Goal: Information Seeking & Learning: Learn about a topic

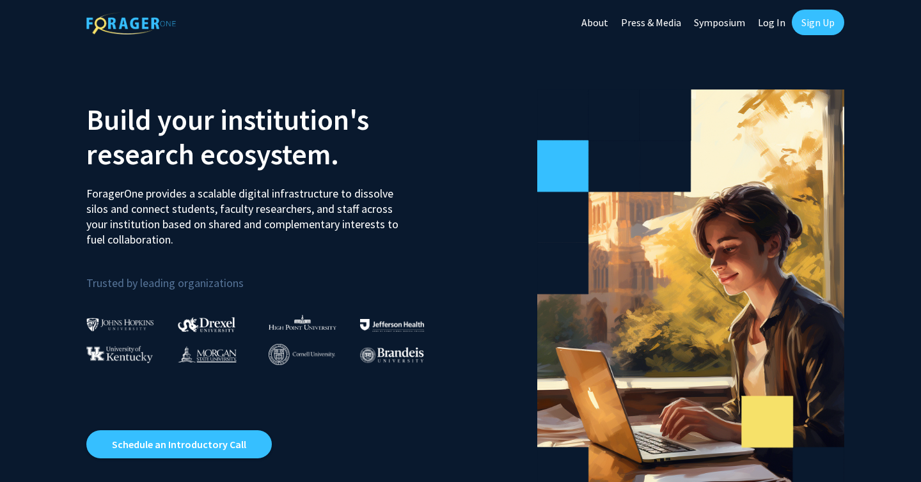
click at [768, 24] on link "Log In" at bounding box center [772, 22] width 40 height 45
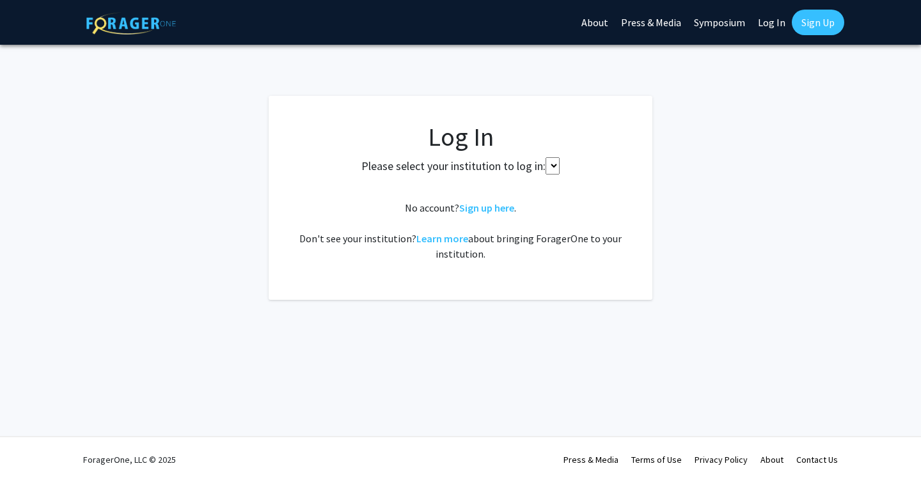
select select
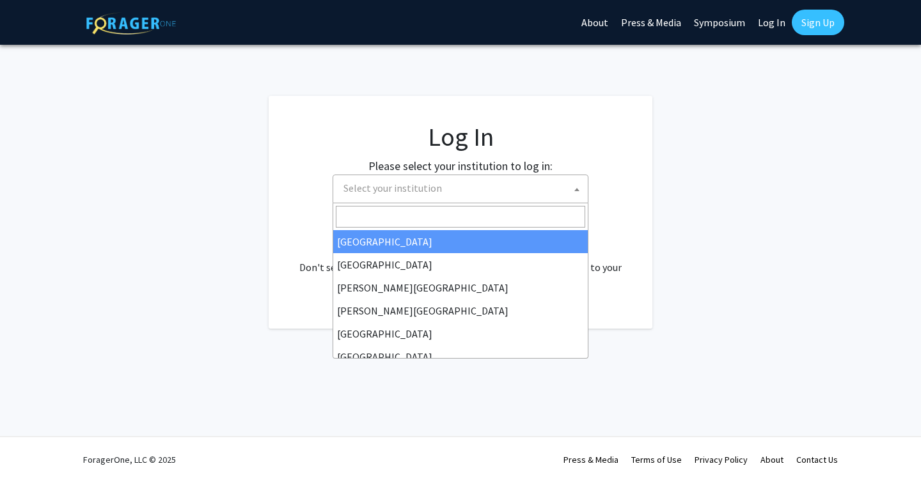
click at [475, 189] on span "Select your institution" at bounding box center [462, 188] width 249 height 26
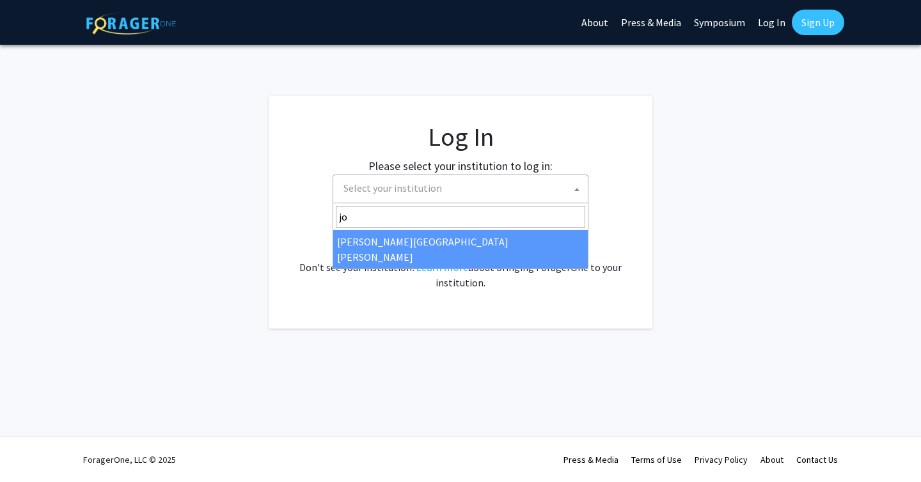
type input "joh"
select select "1"
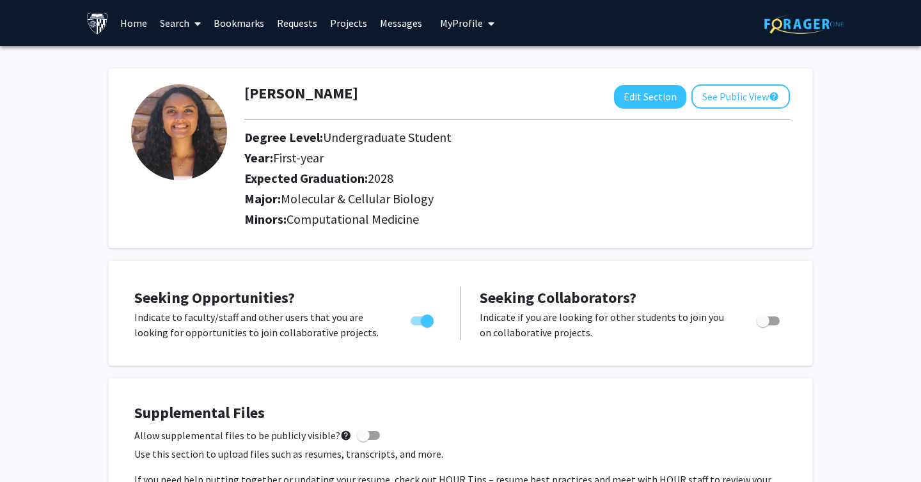
click at [180, 21] on link "Search" at bounding box center [181, 23] width 54 height 45
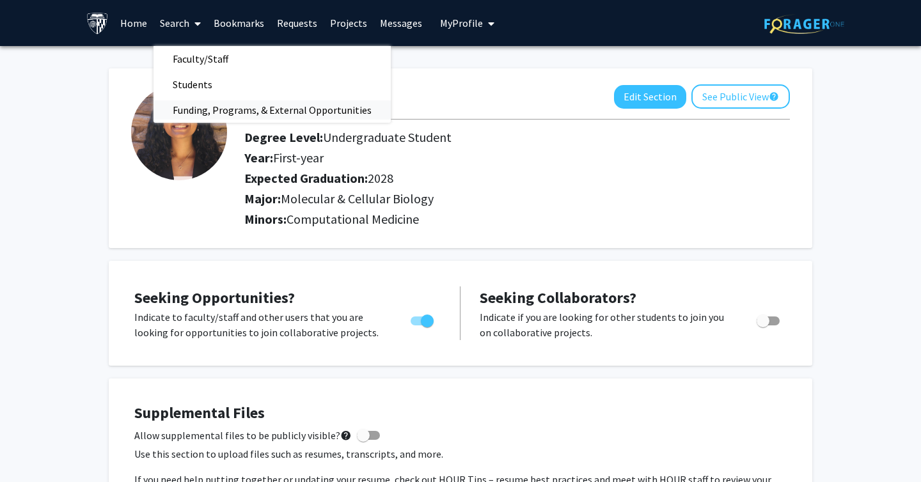
click at [237, 109] on span "Funding, Programs, & External Opportunities" at bounding box center [272, 110] width 237 height 26
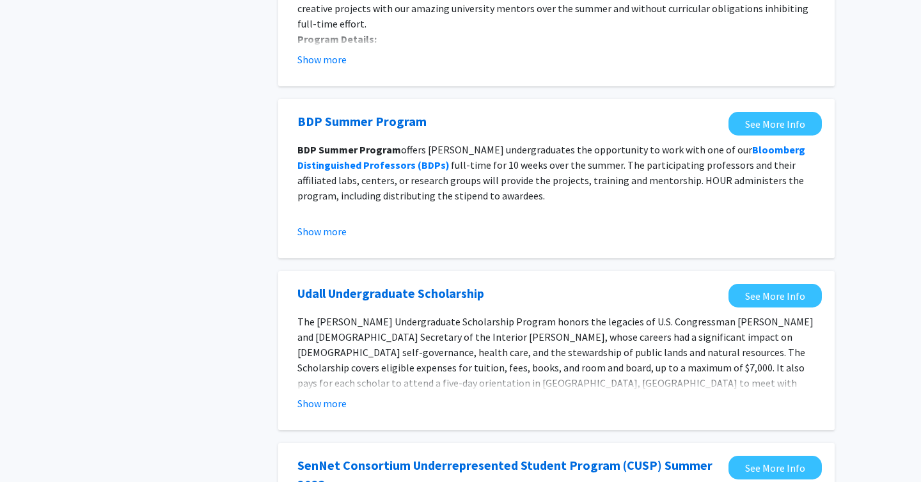
scroll to position [212, 0]
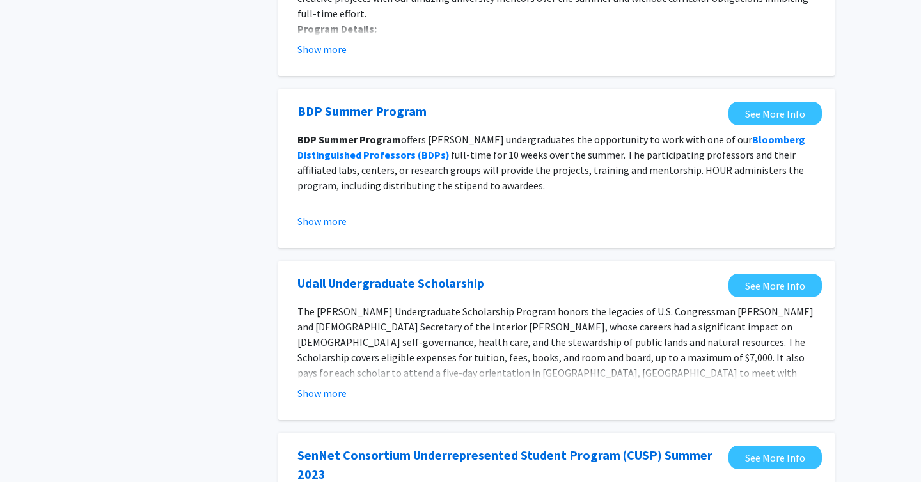
click at [306, 404] on fg-opportunity "Udall Undergraduate Scholarship See More Info The Udall Undergraduate Scholarsh…" at bounding box center [556, 341] width 531 height 134
click at [305, 395] on button "Show more" at bounding box center [321, 393] width 49 height 15
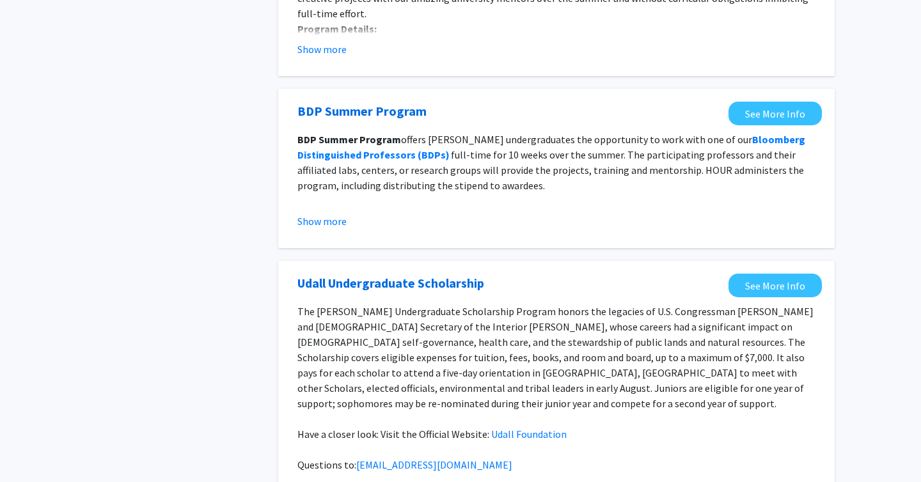
scroll to position [214, 0]
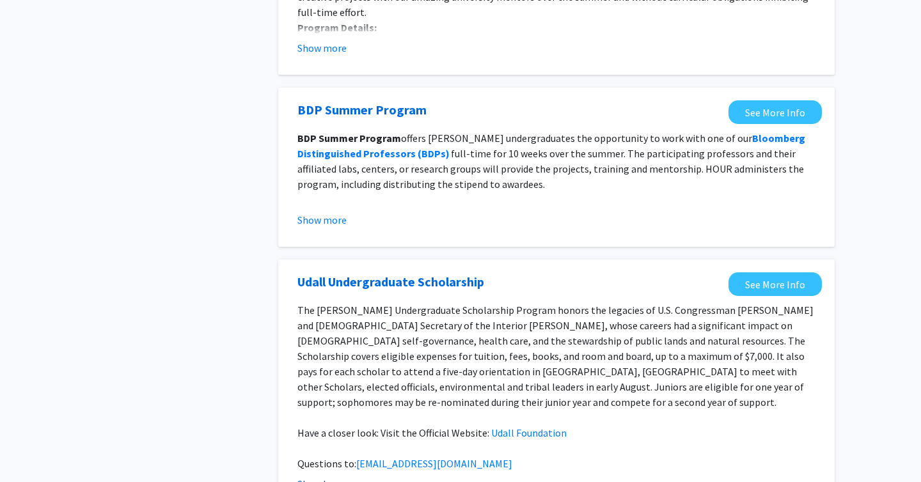
click at [305, 410] on p at bounding box center [556, 417] width 518 height 15
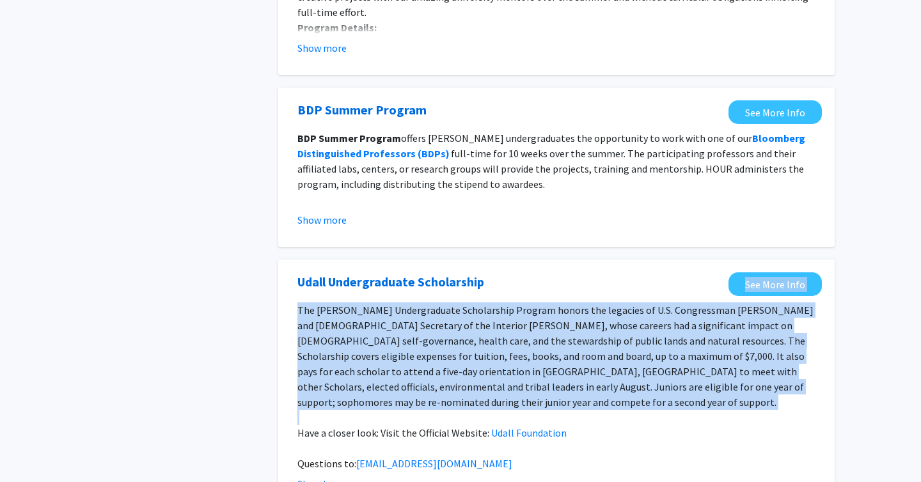
drag, startPoint x: 305, startPoint y: 395, endPoint x: 284, endPoint y: 297, distance: 100.1
click at [284, 297] on div "Udall Undergraduate Scholarship See More Info The Udall Undergraduate Scholarsh…" at bounding box center [556, 385] width 557 height 251
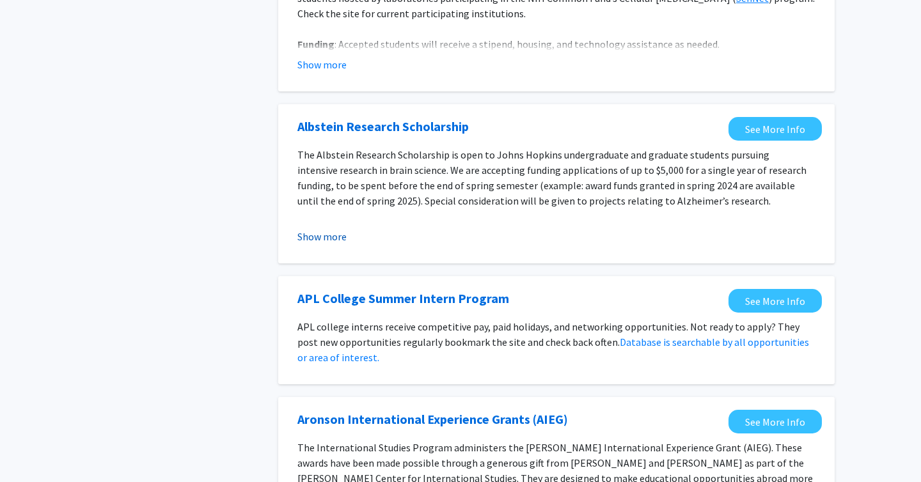
click at [333, 229] on button "Show more" at bounding box center [321, 236] width 49 height 15
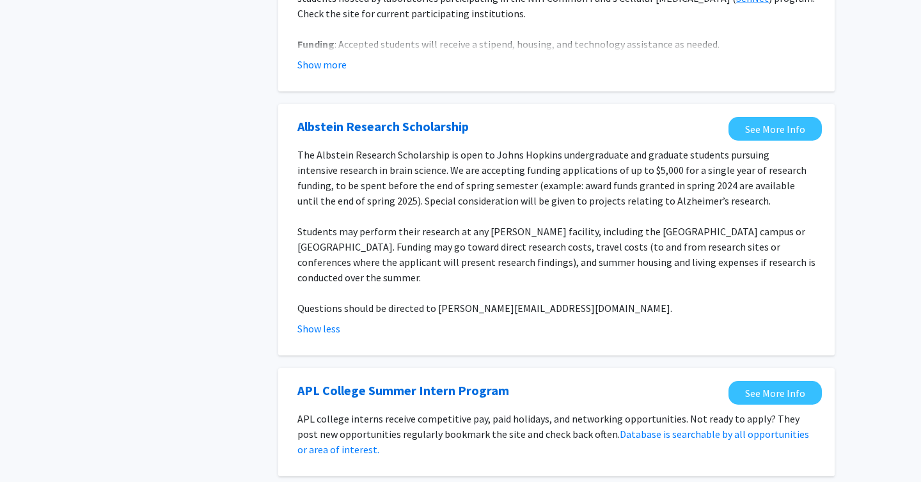
click at [523, 147] on p "The Albstein Research Scholarship is open to Johns Hopkins undergraduate and gr…" at bounding box center [556, 177] width 518 height 61
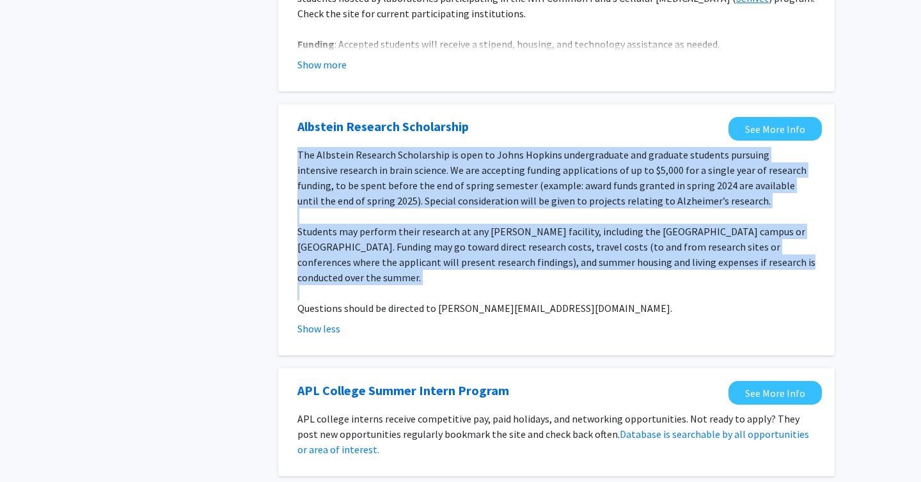
drag, startPoint x: 523, startPoint y: 138, endPoint x: 477, endPoint y: 231, distance: 103.9
click at [478, 231] on div "The Albstein Research Scholarship is open to Johns Hopkins undergraduate and gr…" at bounding box center [556, 231] width 518 height 169
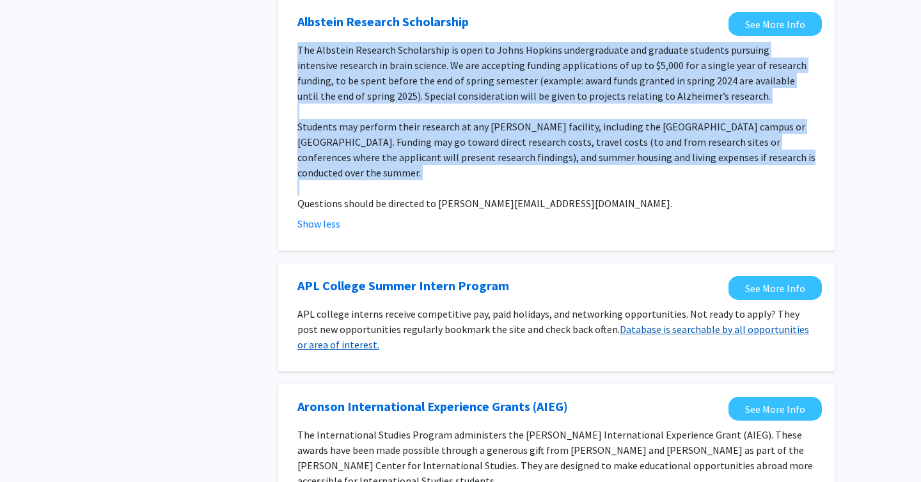
click at [319, 323] on link "Database is searchable by all opportunities or area of interest." at bounding box center [553, 337] width 512 height 28
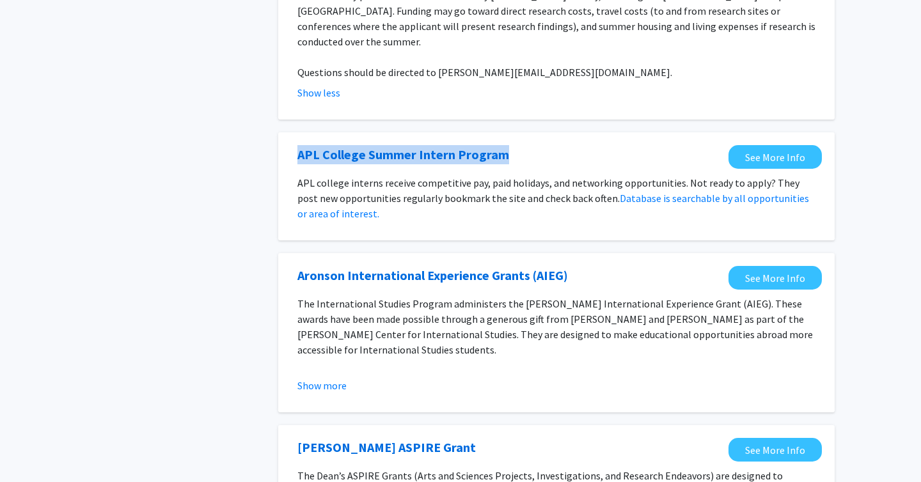
scroll to position [1240, 0]
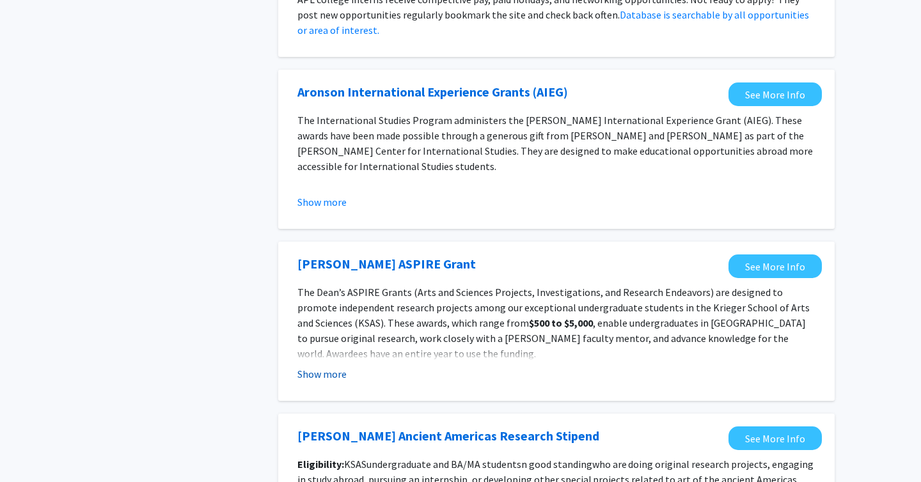
click at [339, 367] on button "Show more" at bounding box center [321, 374] width 49 height 15
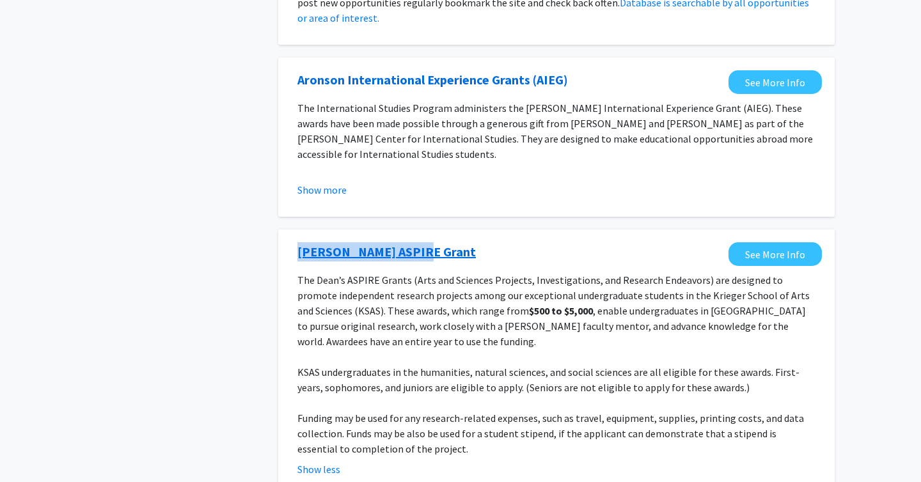
scroll to position [1249, 0]
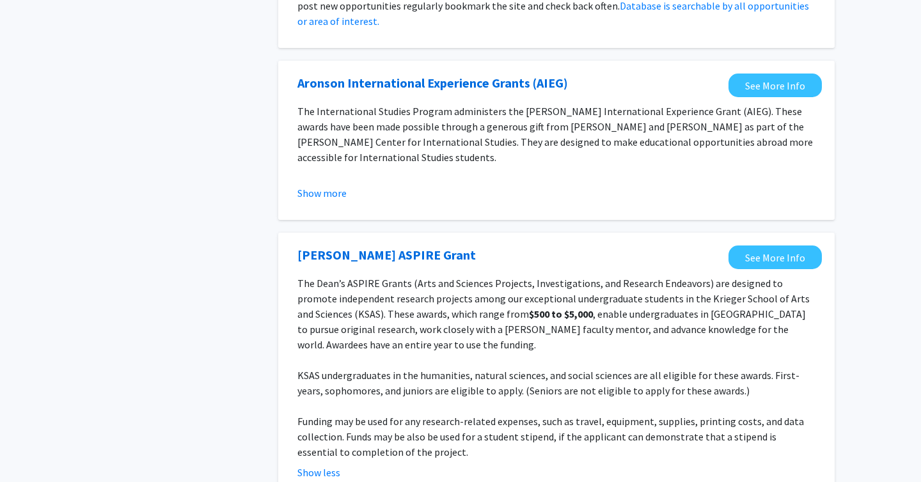
click at [333, 165] on p at bounding box center [556, 172] width 518 height 15
click at [333, 151] on fg-read-more "The International Studies Program administers the Aronson International Experie…" at bounding box center [556, 152] width 518 height 97
click at [333, 186] on button "Show more" at bounding box center [321, 193] width 49 height 15
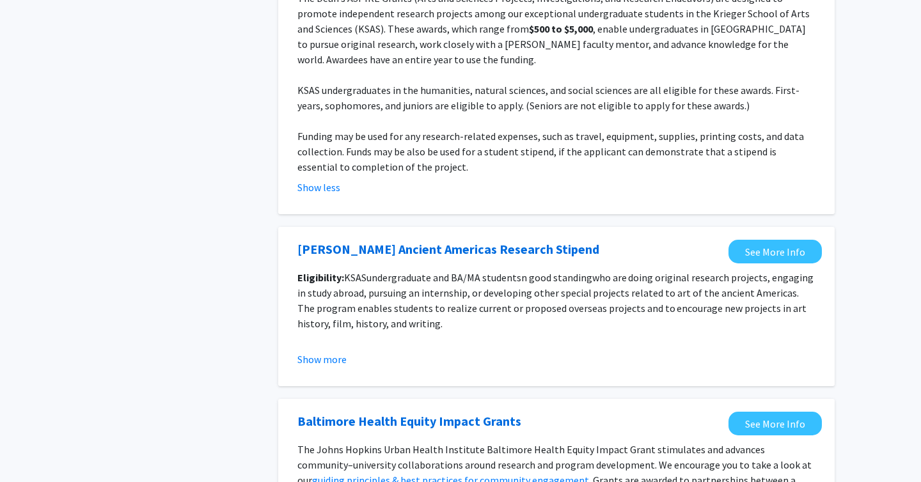
scroll to position [1913, 0]
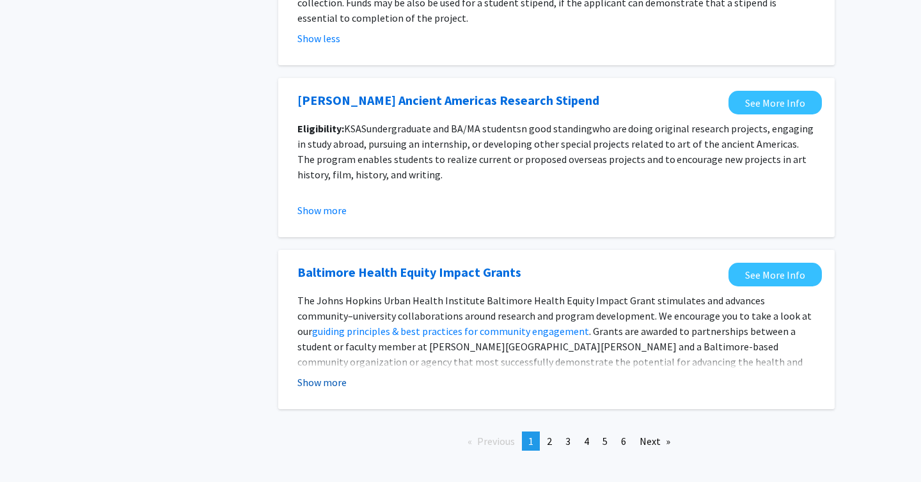
click at [323, 375] on button "Show more" at bounding box center [321, 382] width 49 height 15
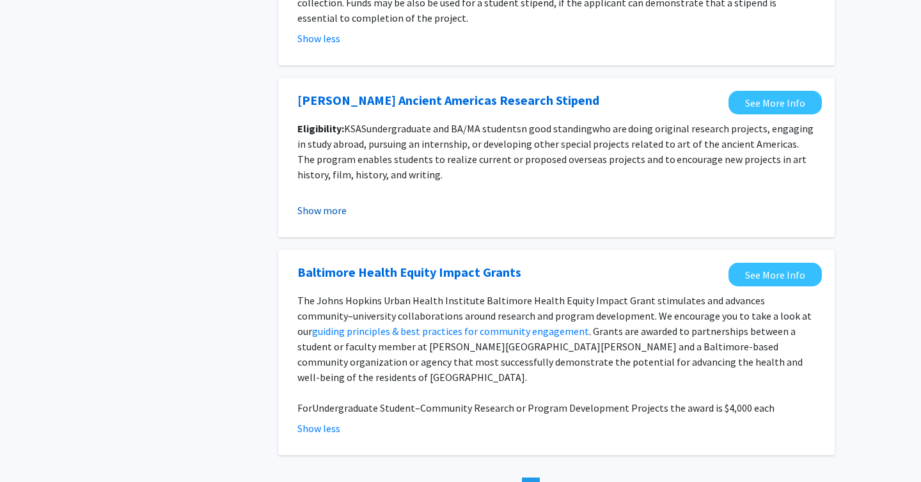
click at [313, 203] on button "Show more" at bounding box center [321, 210] width 49 height 15
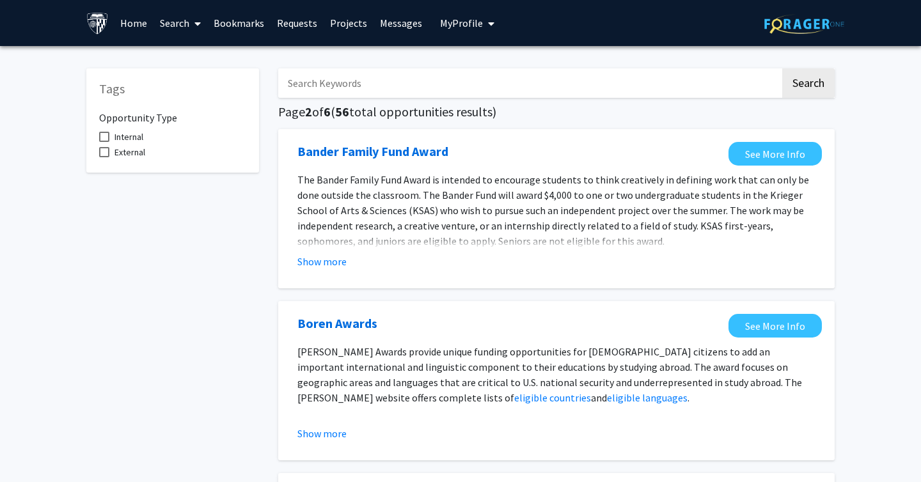
click at [331, 249] on fg-read-more "The Bander Family Fund Award is intended to encourage students to think creativ…" at bounding box center [556, 220] width 518 height 97
click at [331, 266] on button "Show more" at bounding box center [321, 261] width 49 height 15
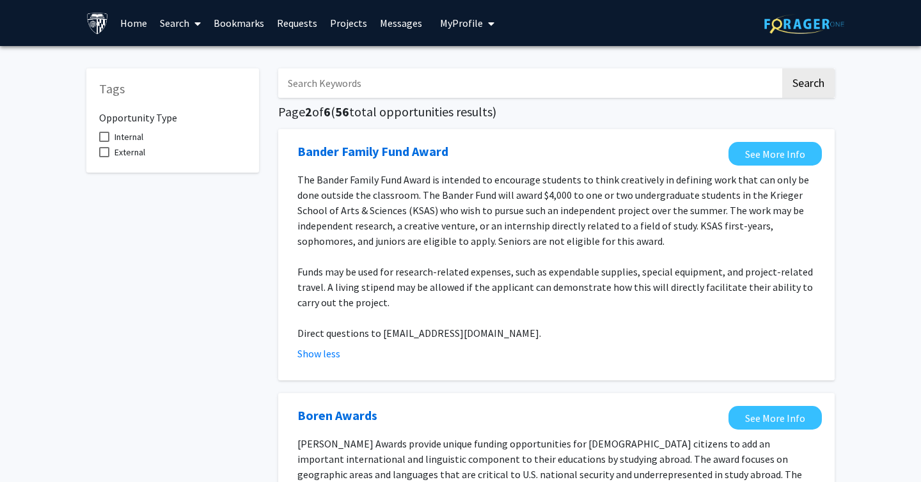
click at [418, 178] on span "The Bander Family Fund Award is intended to encourage students to think creativ…" at bounding box center [553, 210] width 512 height 74
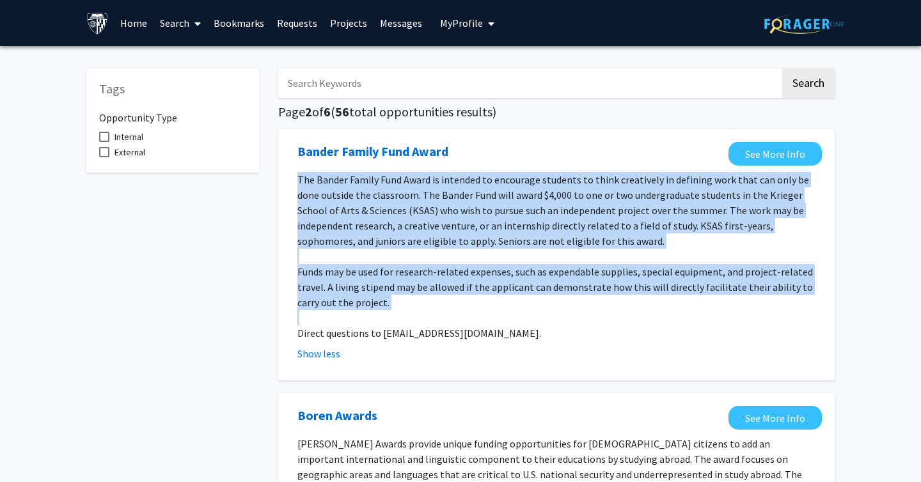
drag, startPoint x: 418, startPoint y: 178, endPoint x: 417, endPoint y: 277, distance: 99.2
click at [417, 277] on div "The Bander Family Fund Award is intended to encourage students to think creativ…" at bounding box center [556, 256] width 518 height 169
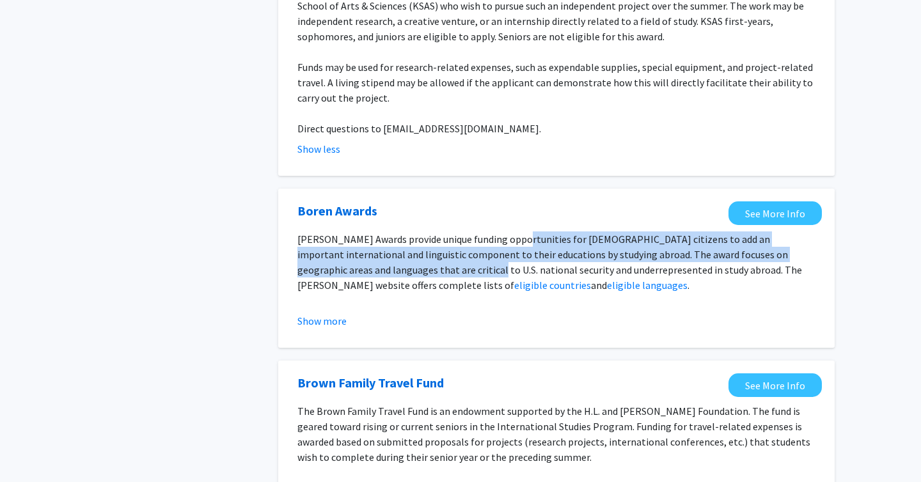
drag, startPoint x: 417, startPoint y: 277, endPoint x: 513, endPoint y: 237, distance: 103.8
click at [513, 237] on p "Boren Awards provide unique funding opportunities for U.S. citizens to add an i…" at bounding box center [556, 262] width 518 height 61
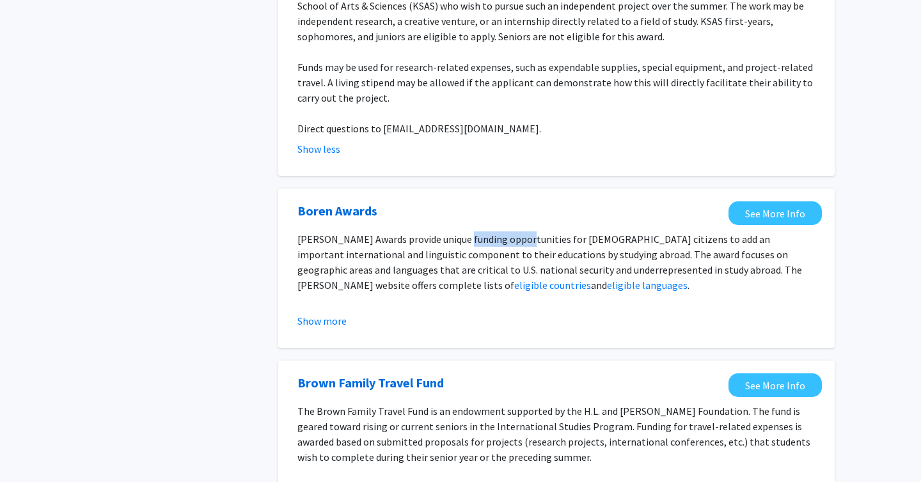
click at [513, 237] on p "Boren Awards provide unique funding opportunities for U.S. citizens to add an i…" at bounding box center [556, 262] width 518 height 61
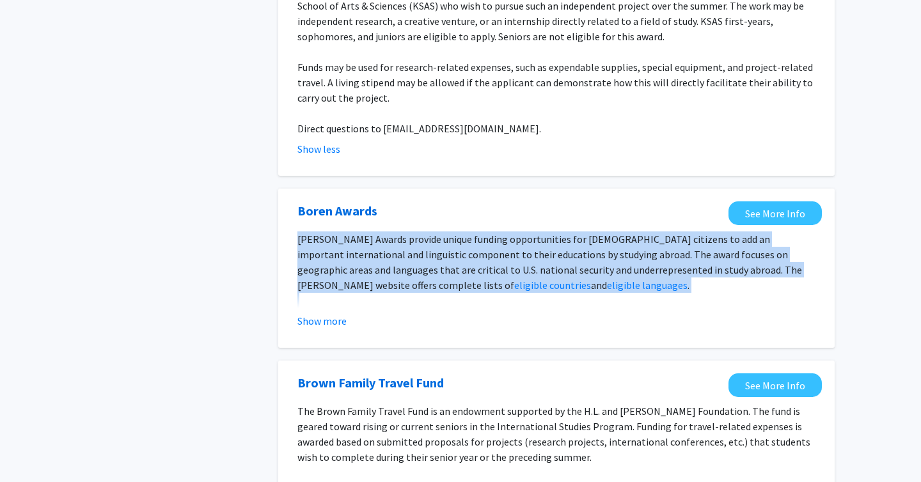
drag, startPoint x: 513, startPoint y: 237, endPoint x: 513, endPoint y: 276, distance: 38.4
click at [513, 276] on p "Boren Awards provide unique funding opportunities for U.S. citizens to add an i…" at bounding box center [556, 262] width 518 height 61
click at [324, 323] on button "Show more" at bounding box center [321, 320] width 49 height 15
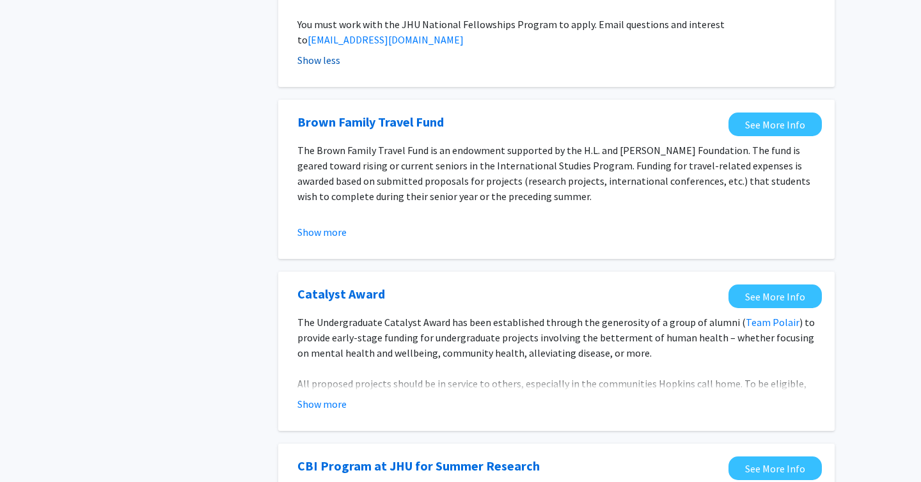
scroll to position [470, 0]
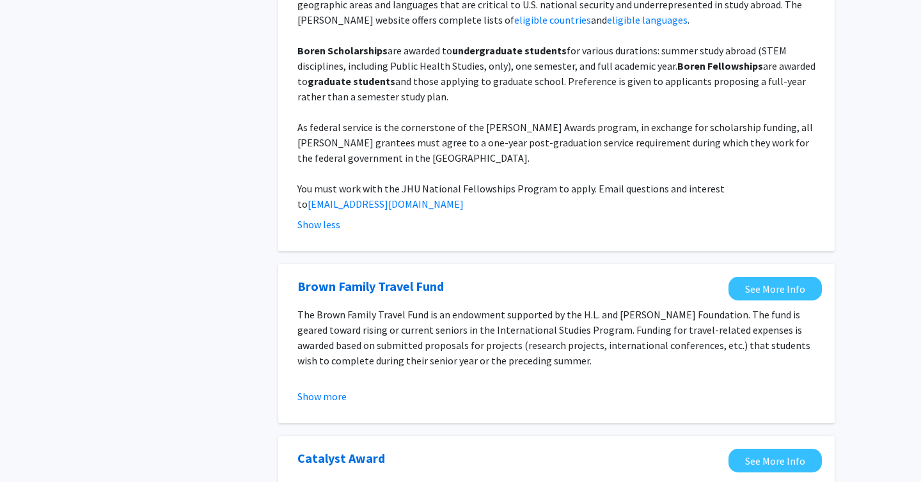
click at [317, 389] on fg-opportunity "Brown Family Travel Fund See More Info The Brown Family Travel Fund is an endow…" at bounding box center [556, 344] width 531 height 134
click at [317, 389] on button "Show more" at bounding box center [321, 396] width 49 height 15
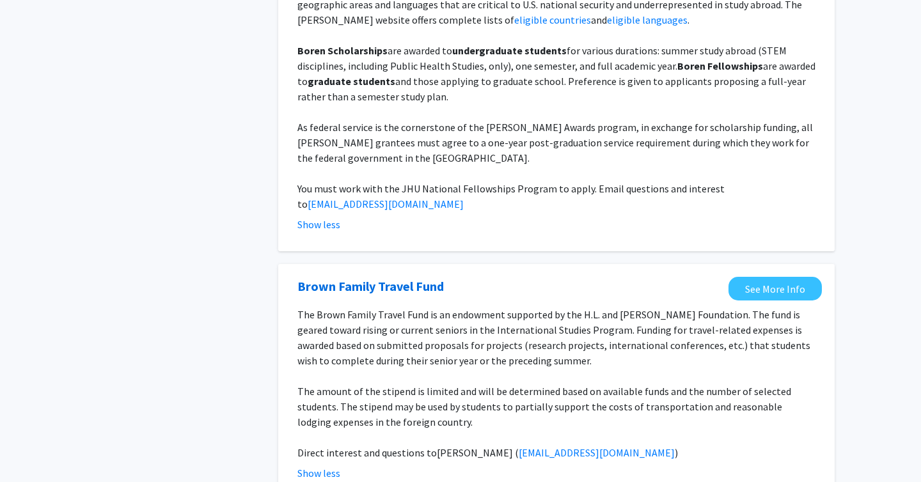
click at [365, 307] on p "The Brown Family Travel Fund is an endowment supported by the H.L. and Elizabet…" at bounding box center [556, 337] width 518 height 61
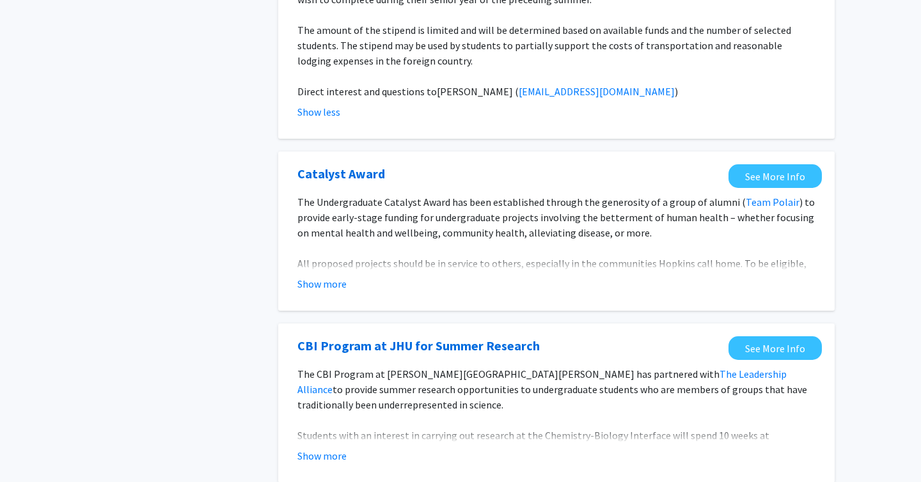
scroll to position [1121, 0]
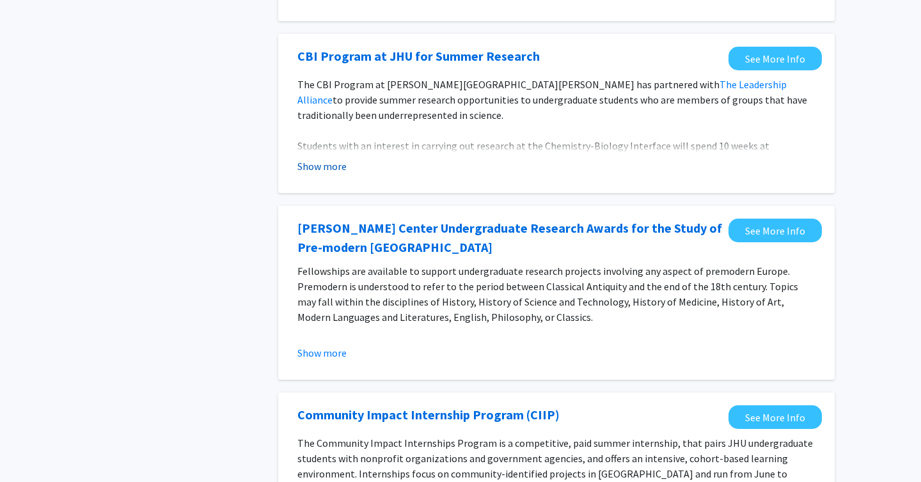
click at [321, 159] on button "Show more" at bounding box center [321, 166] width 49 height 15
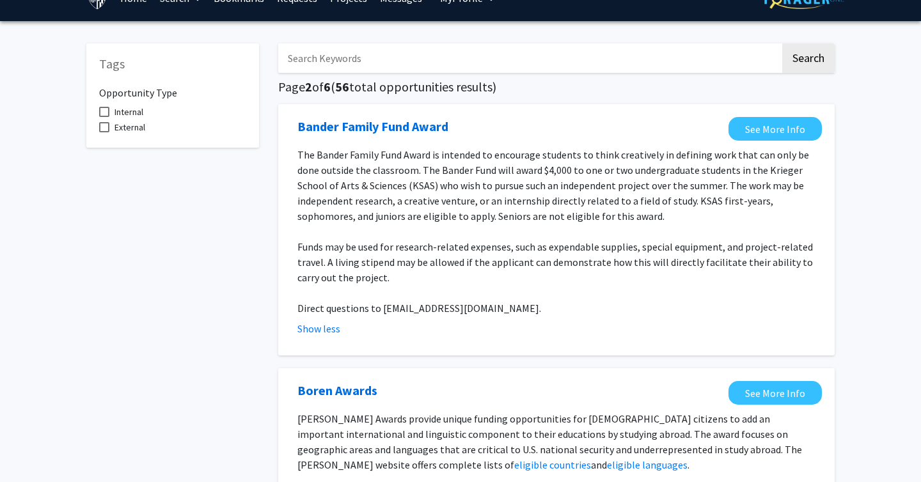
scroll to position [0, 0]
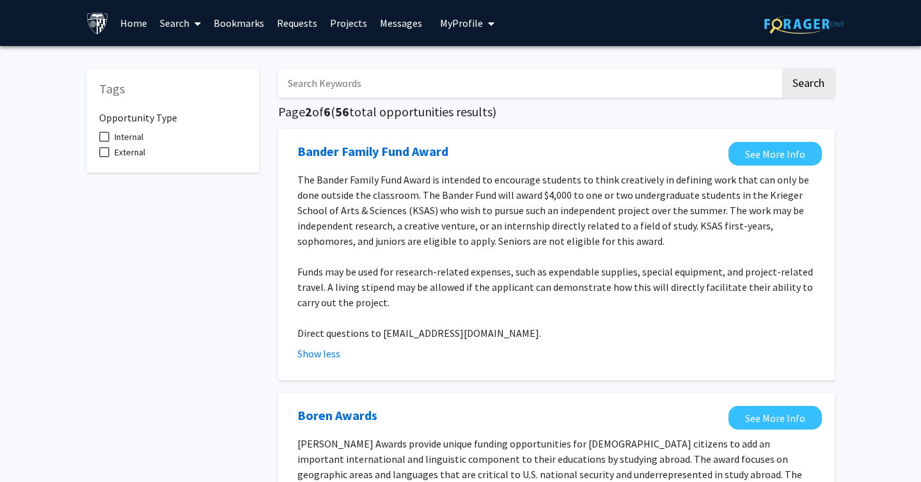
click at [130, 138] on span "Internal" at bounding box center [129, 136] width 29 height 15
click at [104, 142] on input "Internal" at bounding box center [104, 142] width 1 height 1
checkbox input "true"
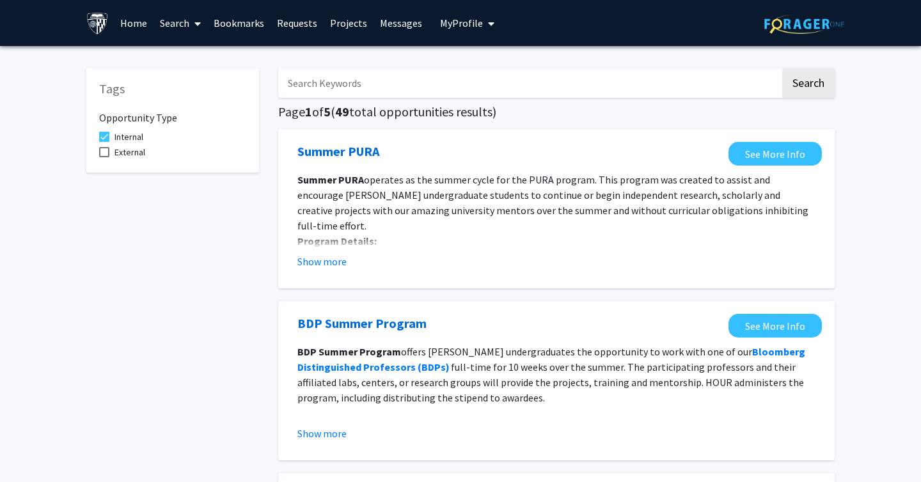
click at [353, 21] on link "Projects" at bounding box center [349, 23] width 50 height 45
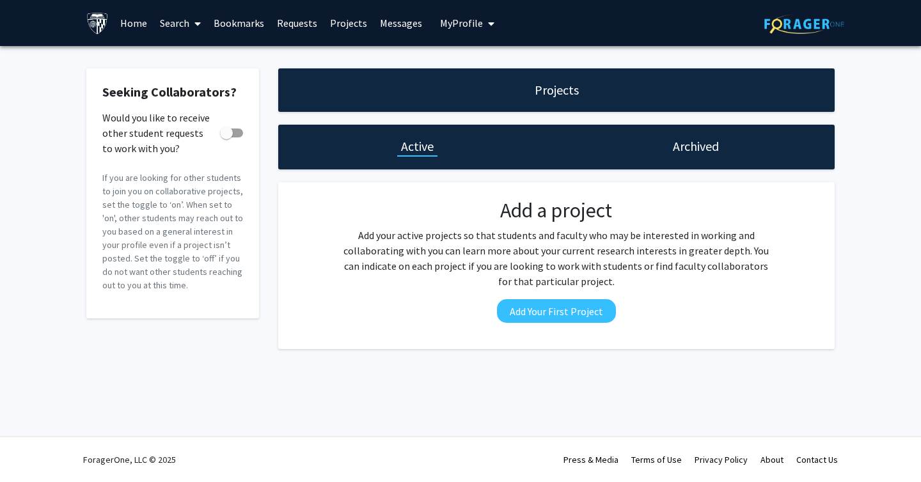
click at [129, 21] on link "Home" at bounding box center [134, 23] width 40 height 45
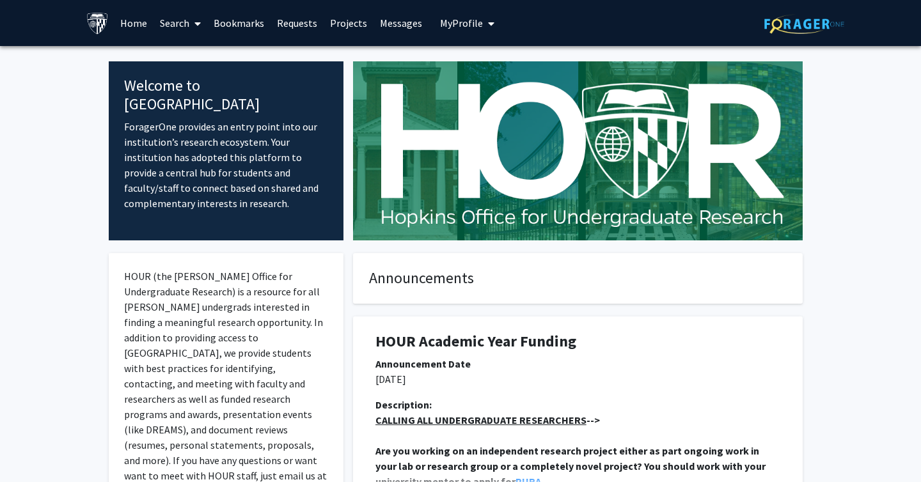
click at [185, 25] on link "Search" at bounding box center [181, 23] width 54 height 45
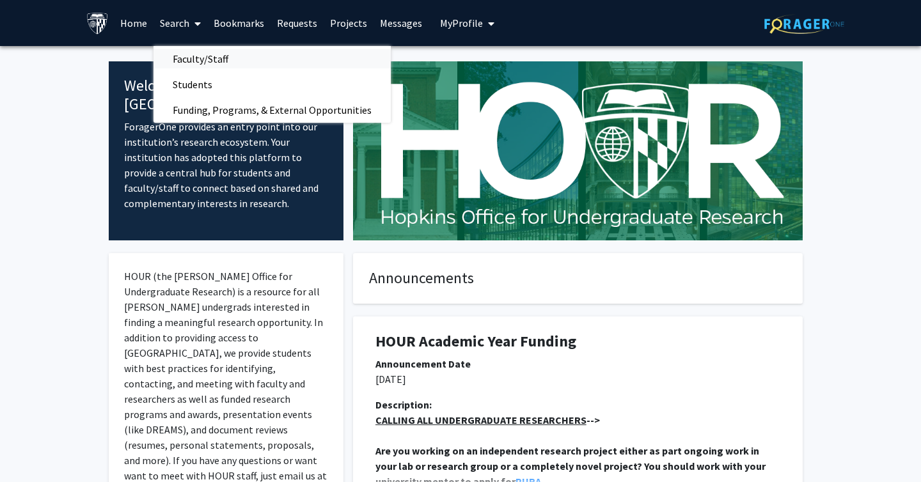
click at [187, 58] on span "Faculty/Staff" at bounding box center [201, 59] width 94 height 26
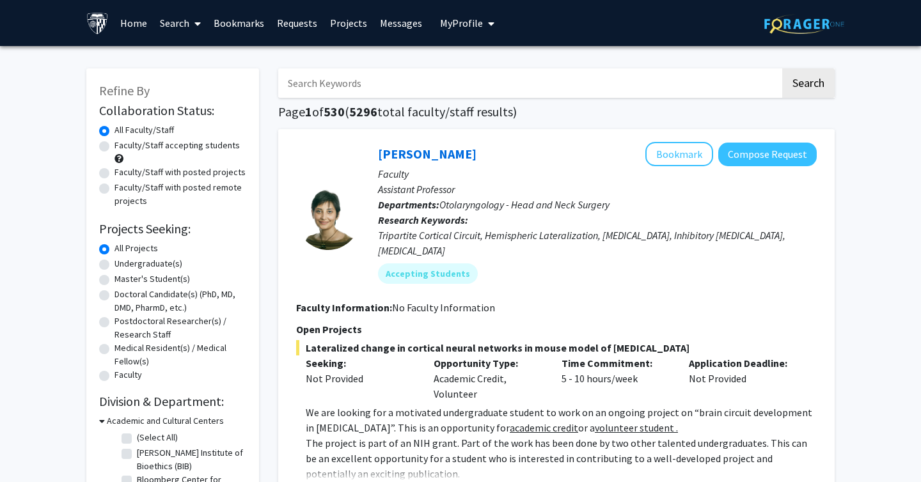
click at [152, 148] on label "Faculty/Staff accepting students" at bounding box center [177, 145] width 125 height 13
click at [123, 147] on input "Faculty/Staff accepting students" at bounding box center [119, 143] width 8 height 8
radio input "true"
click at [359, 83] on input "Search Keywords" at bounding box center [529, 82] width 502 height 29
type input "paid"
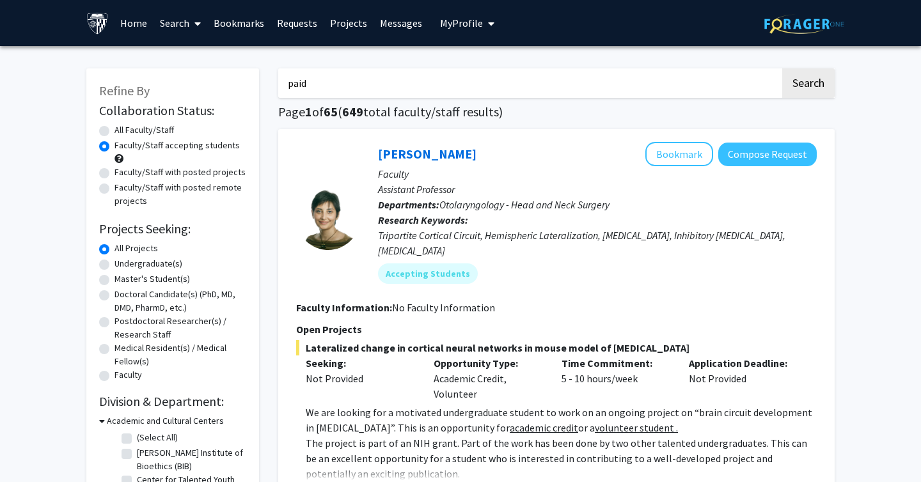
click at [782, 68] on button "Search" at bounding box center [808, 82] width 52 height 29
radio input "true"
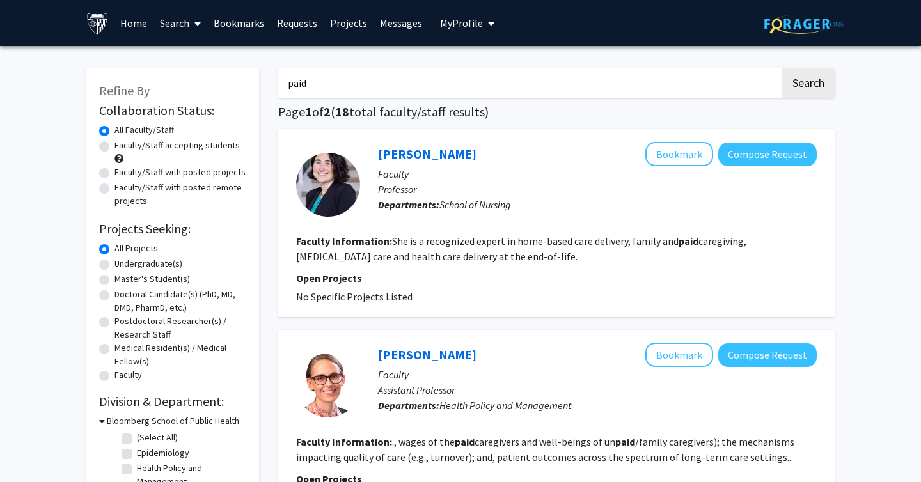
click at [438, 86] on input "paid" at bounding box center [529, 82] width 502 height 29
click at [782, 68] on button "Search" at bounding box center [808, 82] width 52 height 29
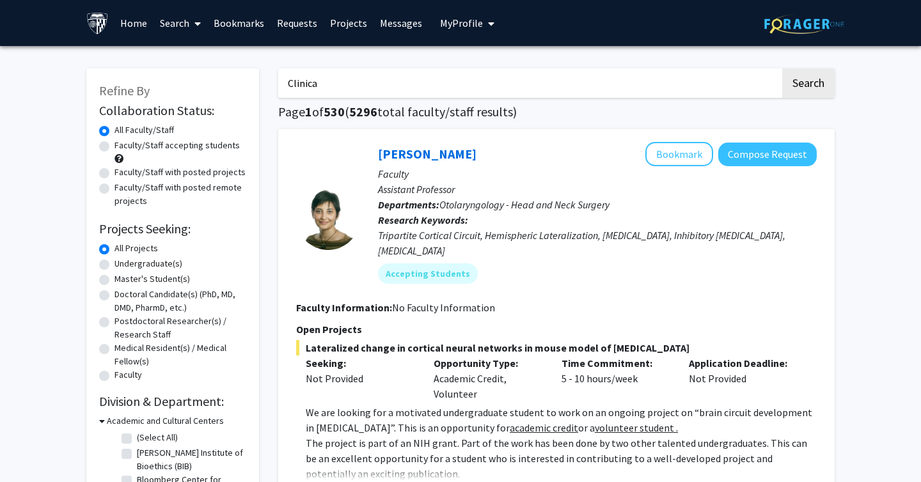
type input "Clinical"
click at [782, 68] on button "Search" at bounding box center [808, 82] width 52 height 29
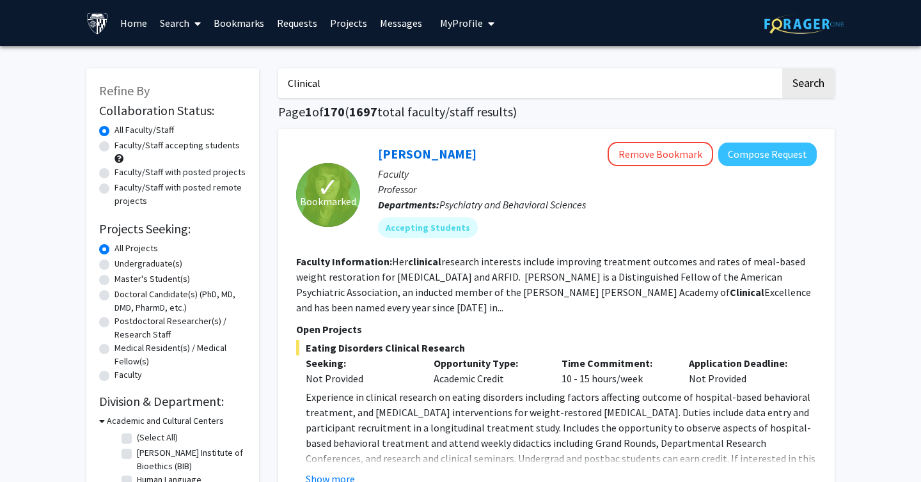
click at [163, 265] on label "Undergraduate(s)" at bounding box center [149, 263] width 68 height 13
click at [123, 265] on input "Undergraduate(s)" at bounding box center [119, 261] width 8 height 8
radio input "true"
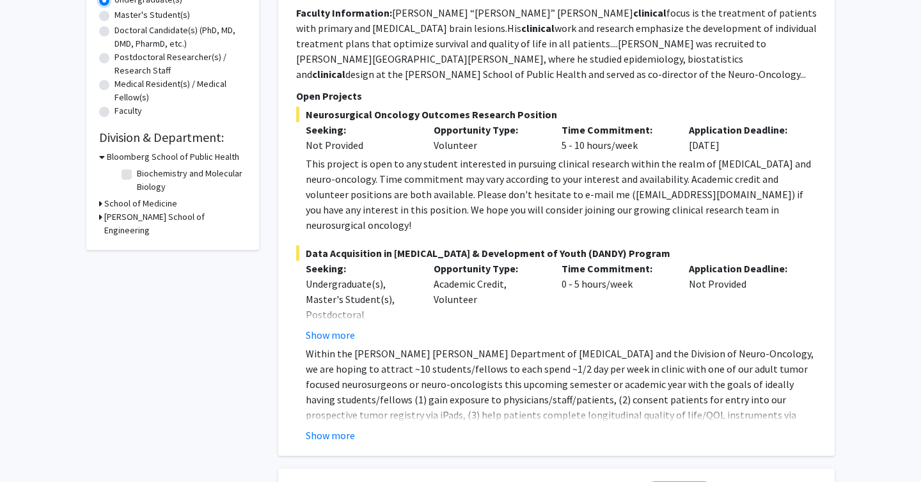
scroll to position [275, 0]
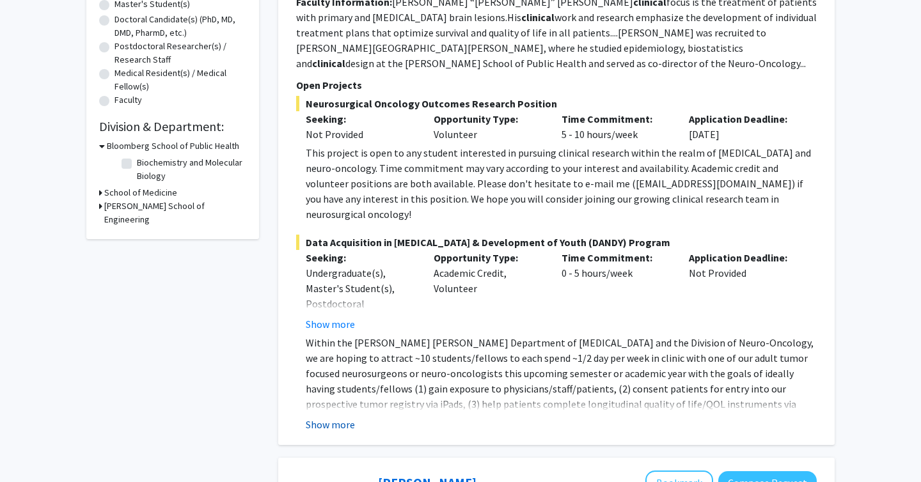
click at [346, 417] on button "Show more" at bounding box center [330, 424] width 49 height 15
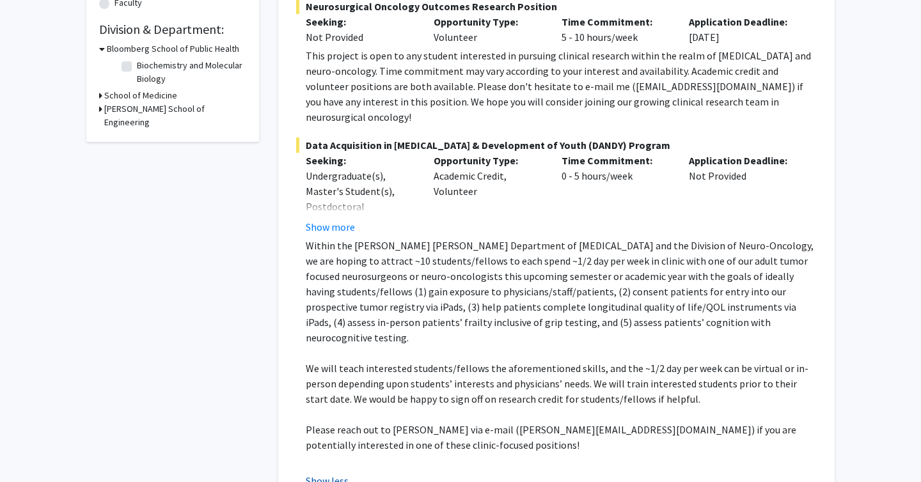
scroll to position [399, 0]
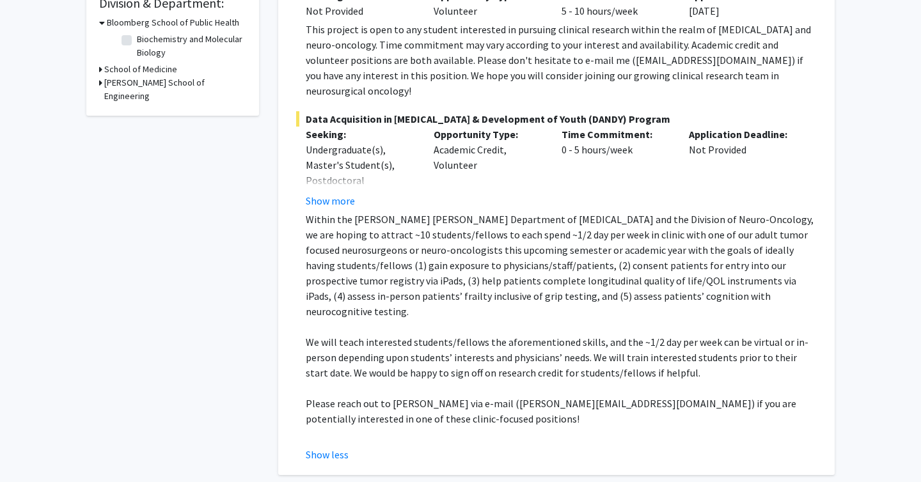
click at [326, 177] on fg-read-more "Undergraduate(s), Master's Student(s), Postdoctoral Researcher(s) / Research St…" at bounding box center [360, 175] width 109 height 67
click at [329, 193] on button "Show more" at bounding box center [330, 200] width 49 height 15
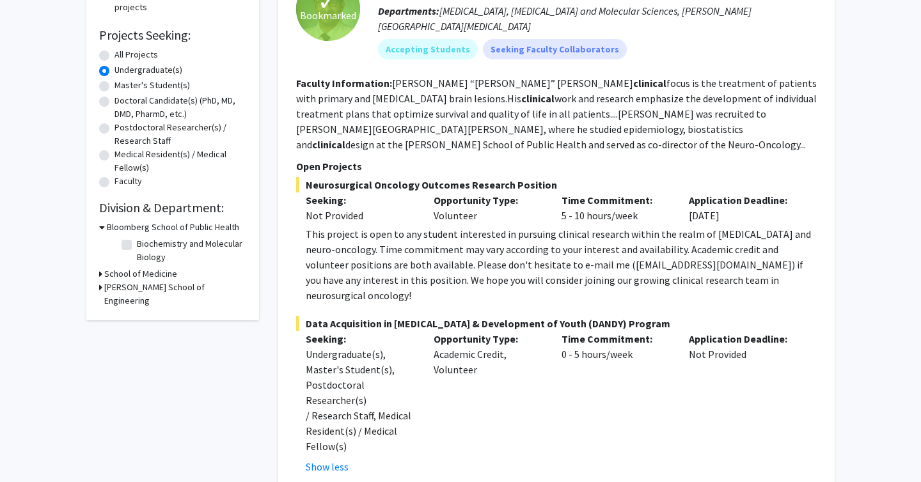
scroll to position [180, 0]
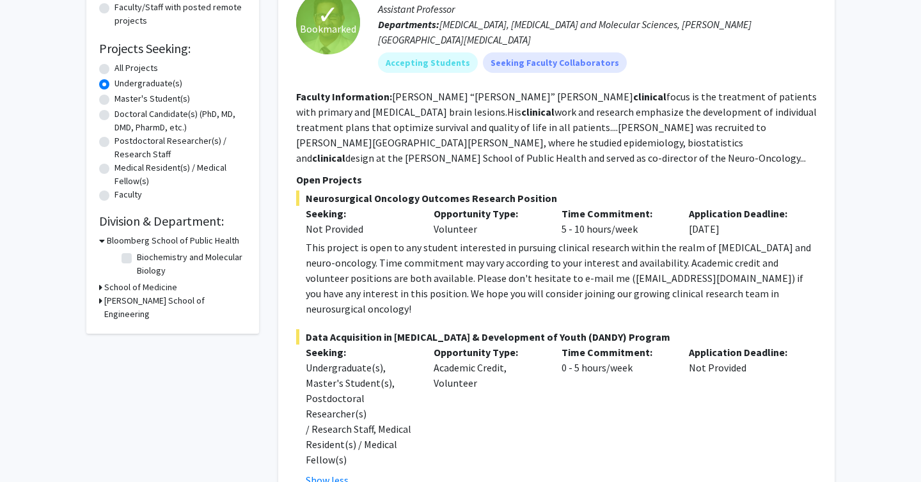
click at [391, 122] on fg-read-more "Debraj “Raj” Mukherjee’s clinical focus is the treatment of patients with prima…" at bounding box center [556, 127] width 521 height 74
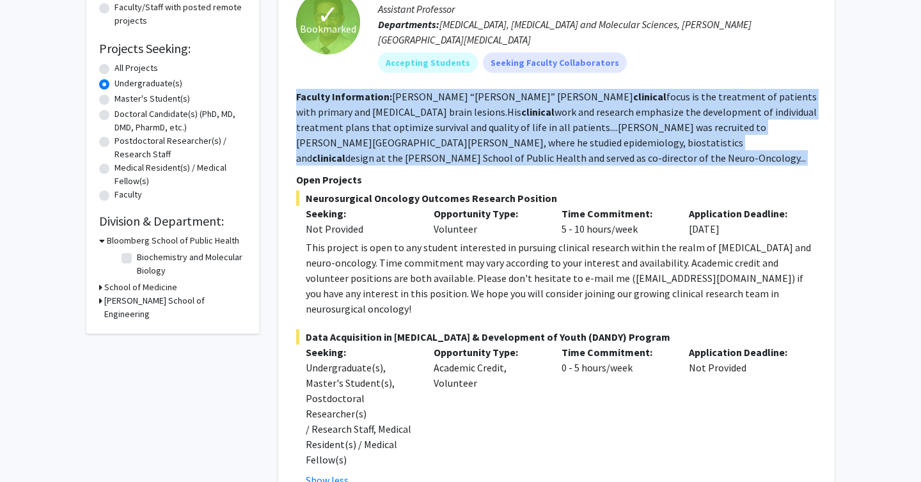
click at [391, 122] on fg-read-more "Debraj “Raj” Mukherjee’s clinical focus is the treatment of patients with prima…" at bounding box center [556, 127] width 521 height 74
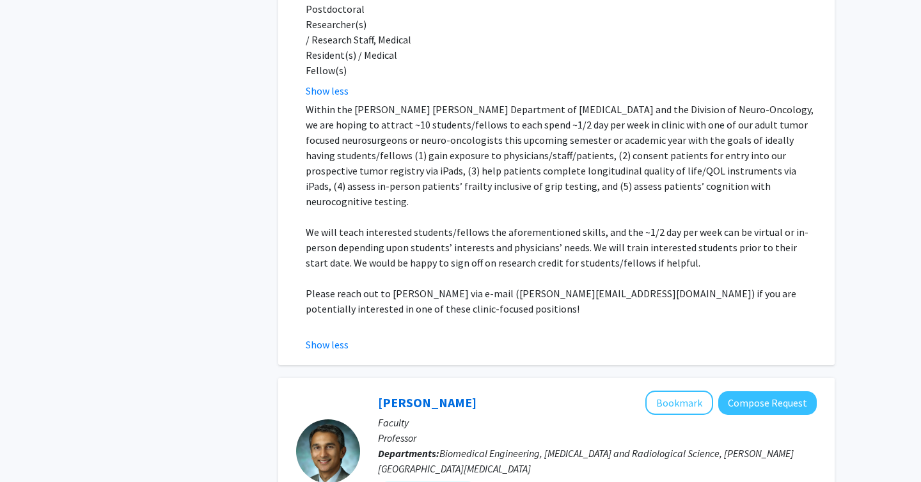
scroll to position [0, 0]
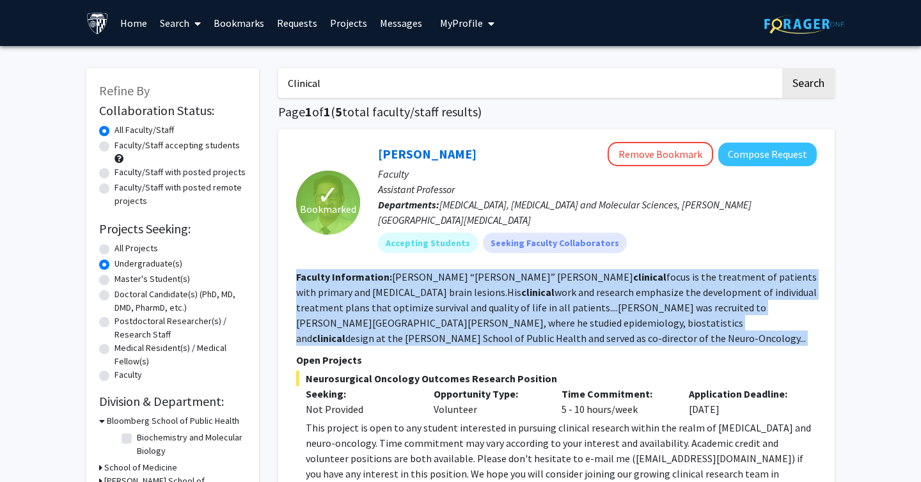
click at [392, 79] on input "Clinical" at bounding box center [529, 82] width 502 height 29
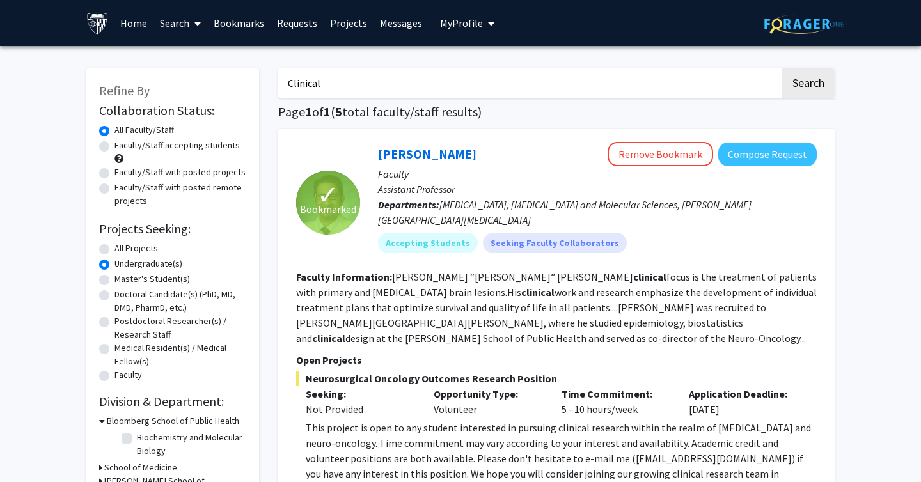
click at [392, 79] on input "Clinical" at bounding box center [529, 82] width 502 height 29
click at [782, 68] on button "Search" at bounding box center [808, 82] width 52 height 29
radio input "true"
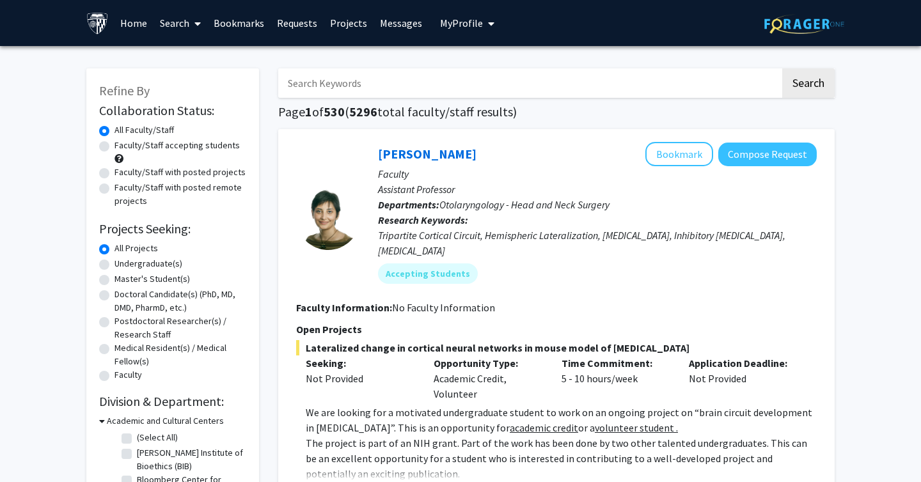
click at [148, 262] on label "Undergraduate(s)" at bounding box center [149, 263] width 68 height 13
click at [123, 262] on input "Undergraduate(s)" at bounding box center [119, 261] width 8 height 8
radio input "true"
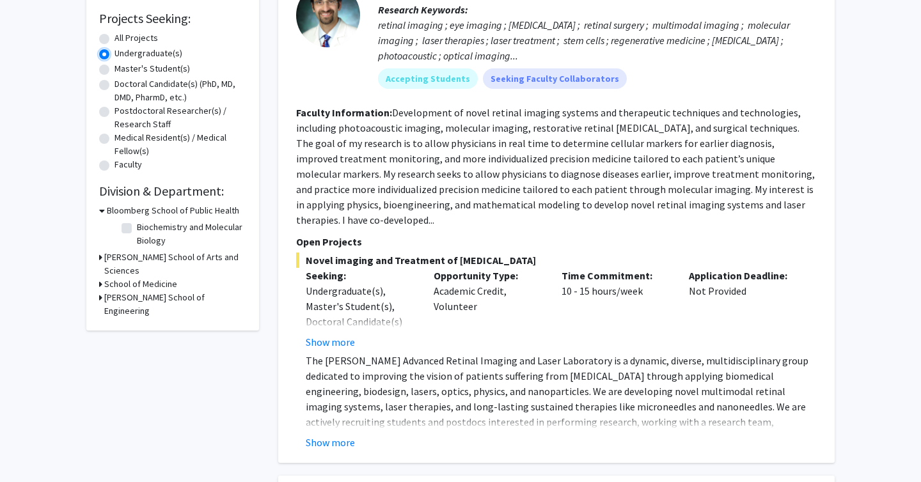
scroll to position [194, 0]
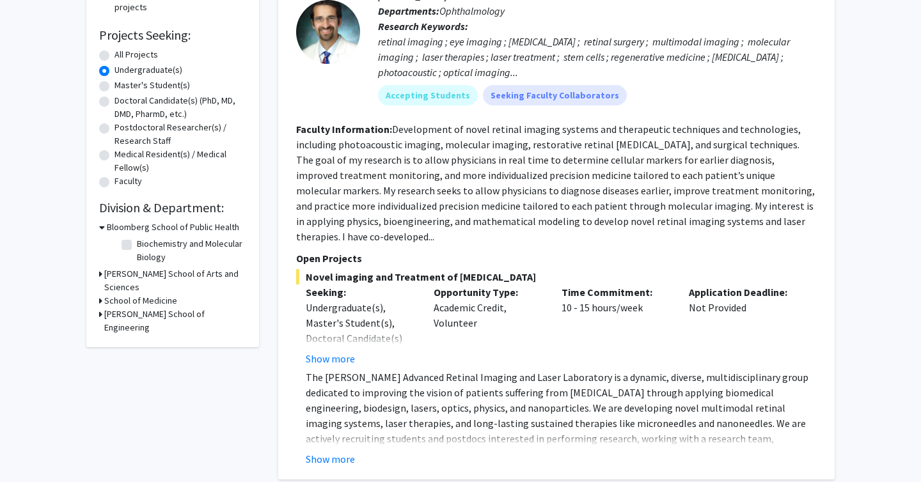
click at [100, 275] on icon at bounding box center [100, 273] width 3 height 13
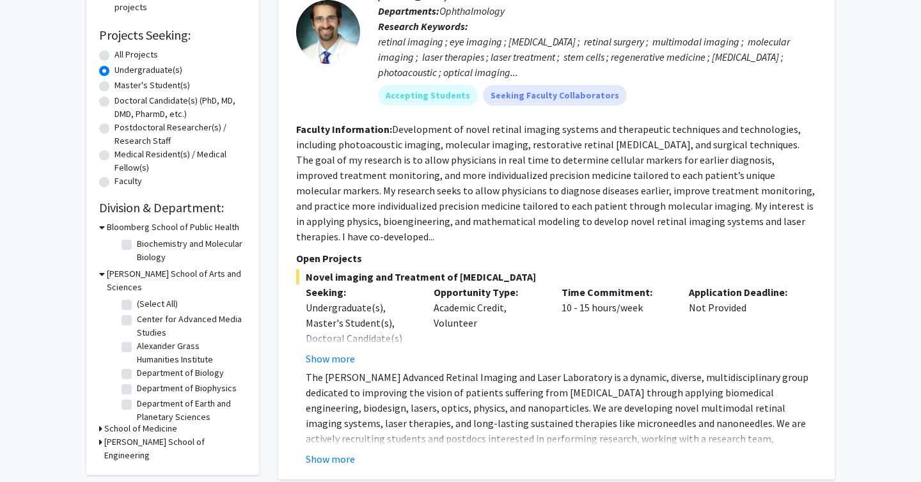
click at [100, 422] on icon at bounding box center [100, 428] width 3 height 13
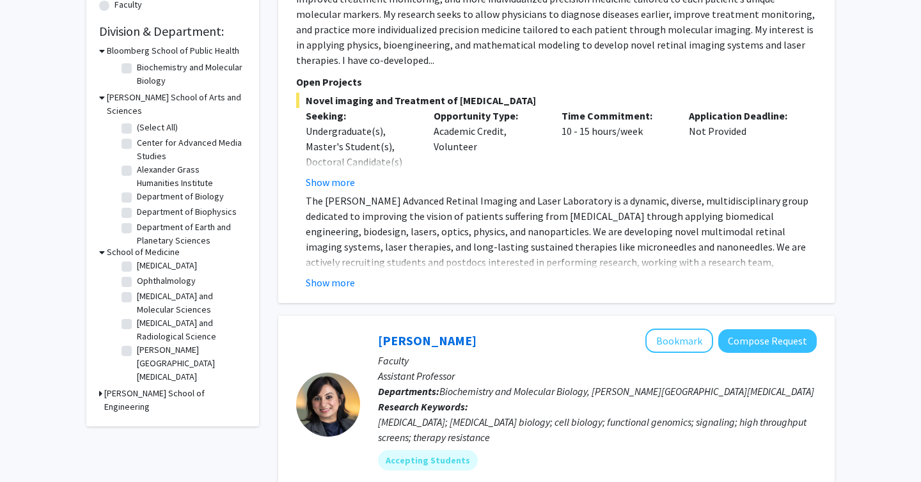
scroll to position [30, 0]
click at [137, 263] on label "Neurosurgery" at bounding box center [167, 269] width 60 height 13
click at [137, 263] on input "Neurosurgery" at bounding box center [141, 267] width 8 height 8
checkbox input "true"
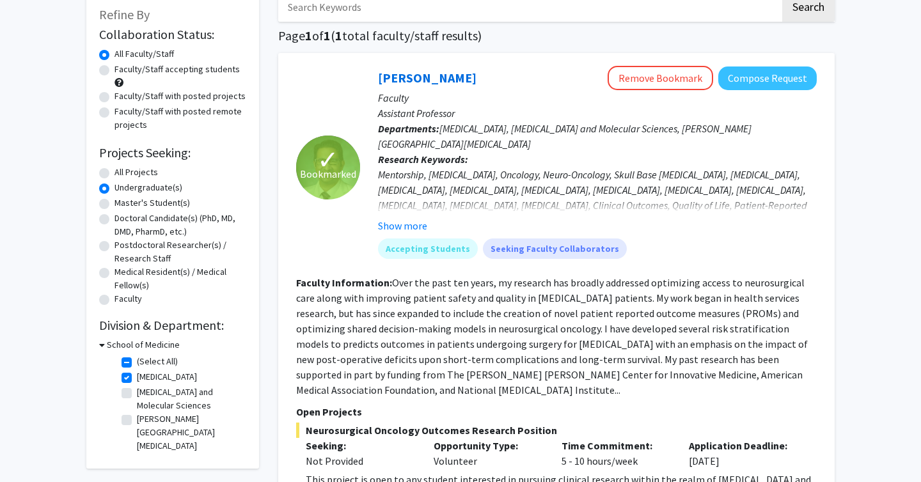
scroll to position [86, 0]
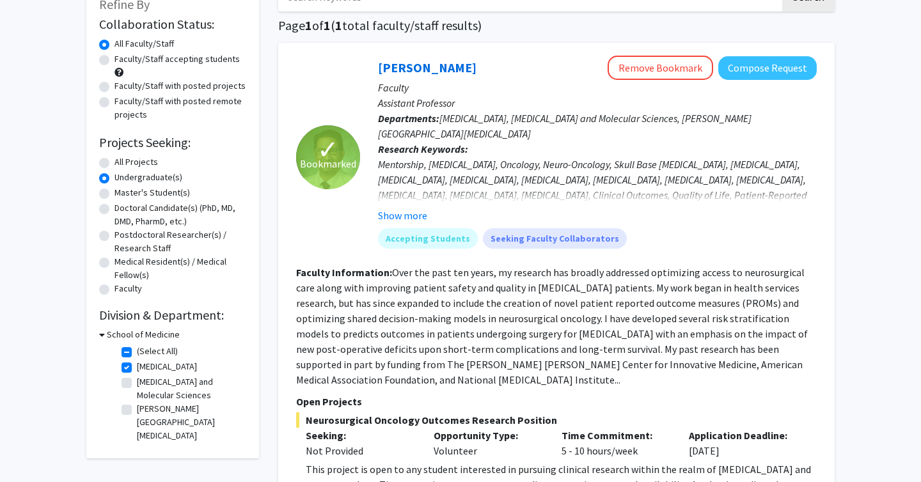
click at [131, 362] on fg-checkbox "Neurosurgery Neurosurgery" at bounding box center [183, 367] width 122 height 15
click at [137, 365] on label "Neurosurgery" at bounding box center [167, 366] width 60 height 13
click at [137, 365] on input "Neurosurgery" at bounding box center [141, 364] width 8 height 8
checkbox input "false"
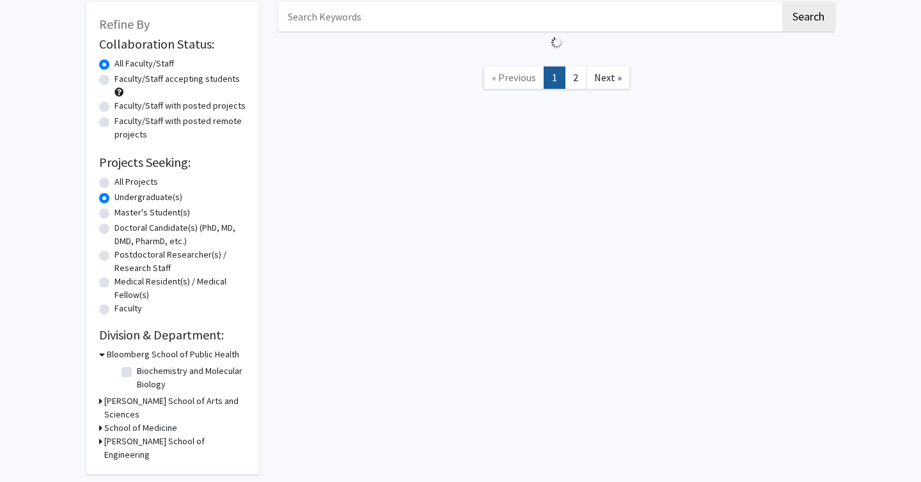
scroll to position [66, 0]
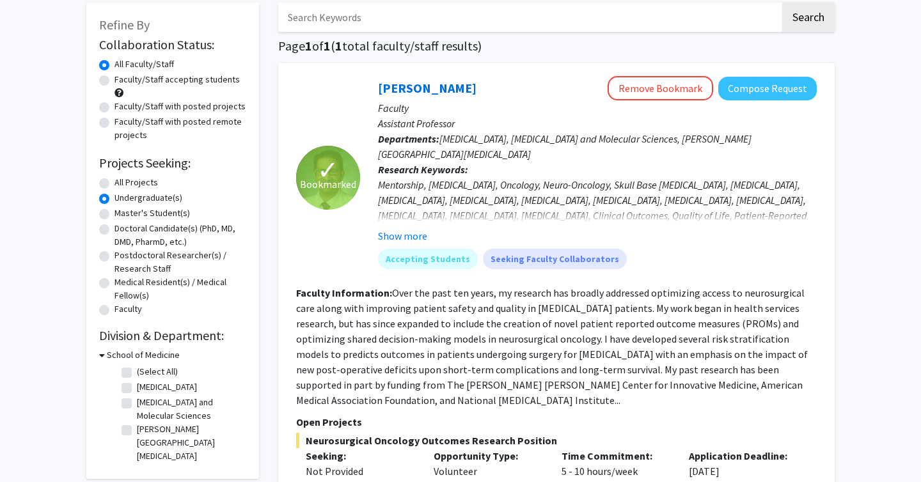
checkbox input "false"
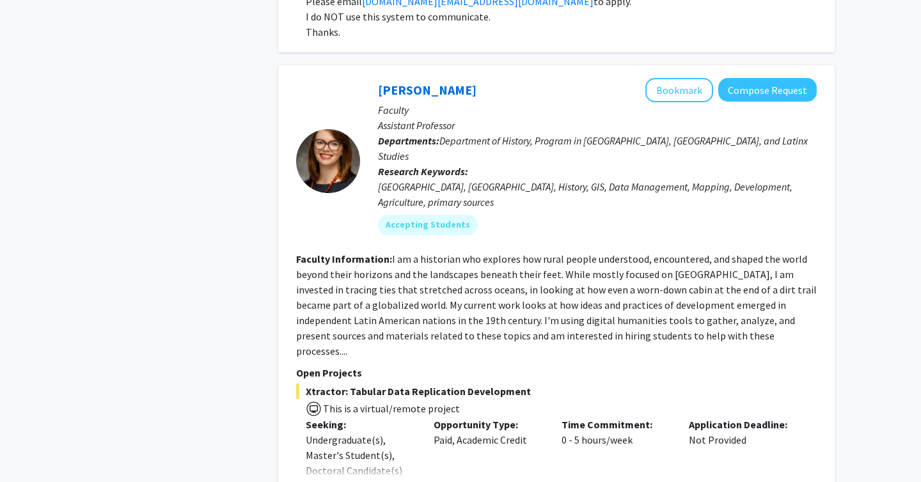
scroll to position [5540, 0]
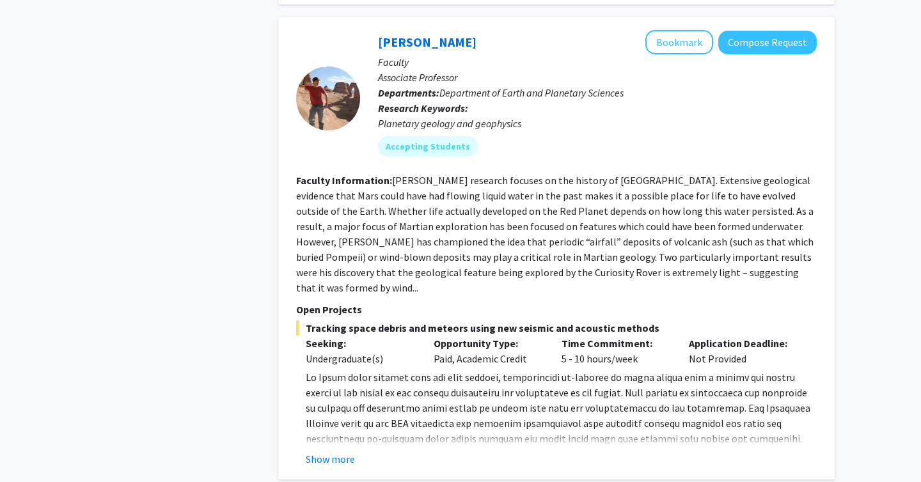
scroll to position [711, 0]
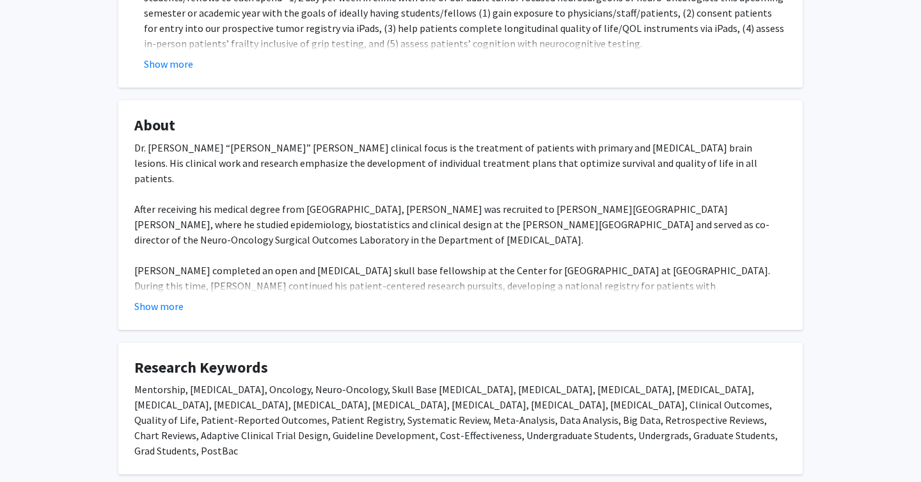
scroll to position [625, 0]
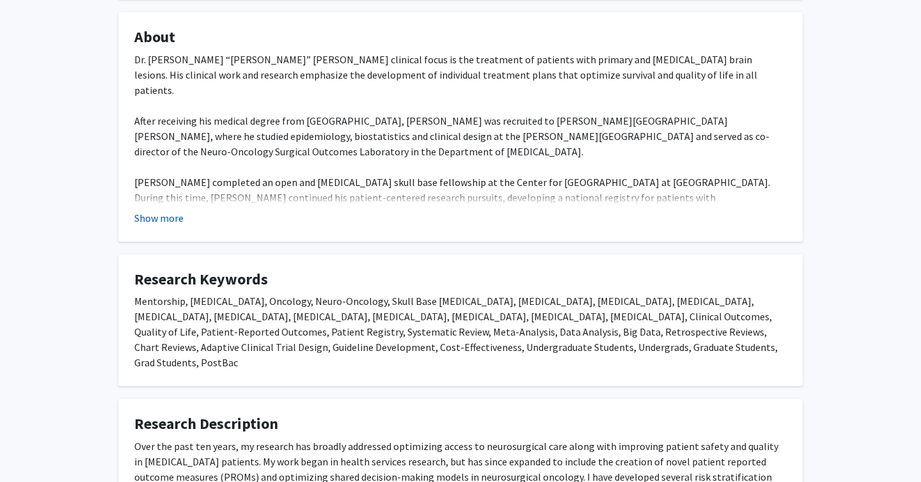
click at [171, 210] on button "Show more" at bounding box center [158, 217] width 49 height 15
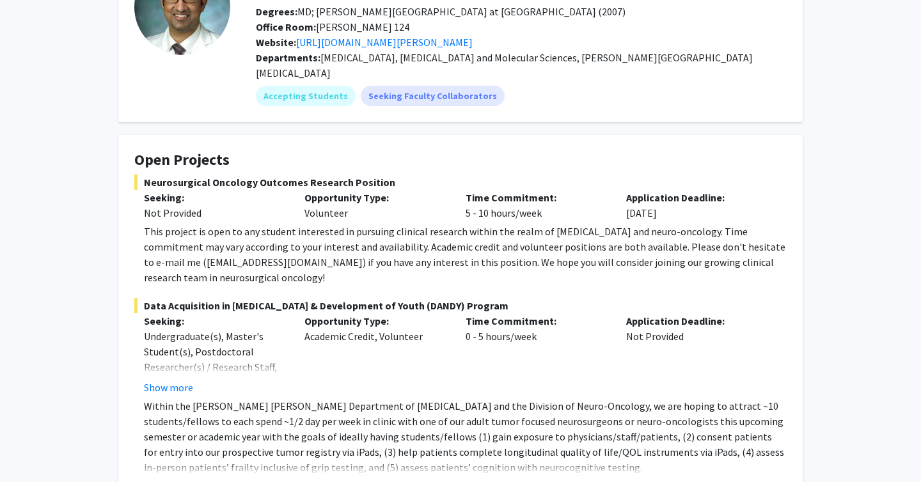
scroll to position [182, 0]
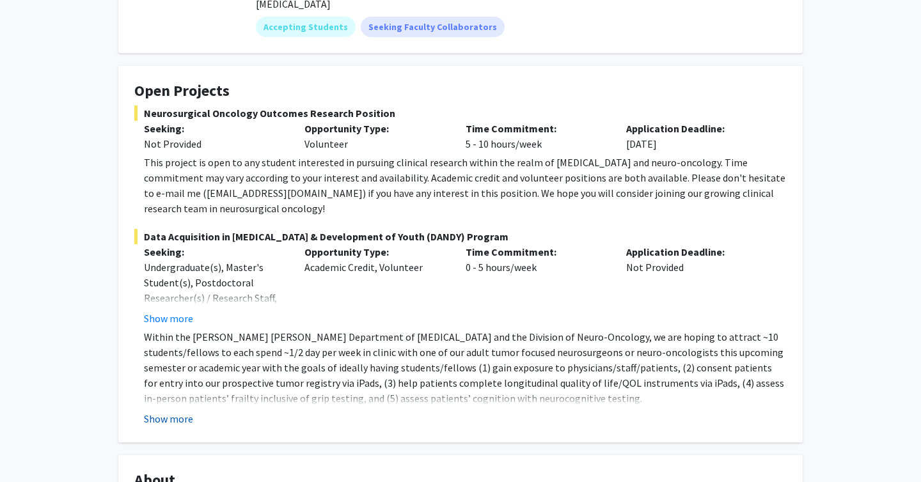
click at [155, 411] on button "Show more" at bounding box center [168, 418] width 49 height 15
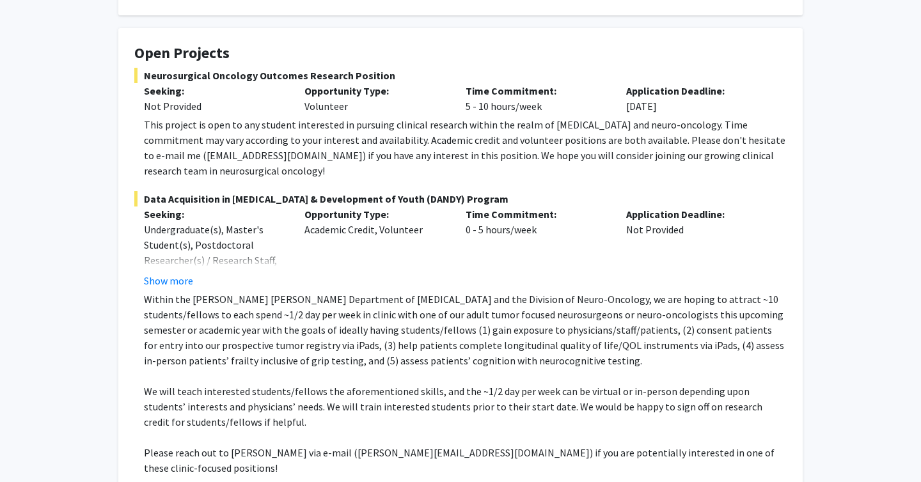
scroll to position [0, 0]
